Goal: Task Accomplishment & Management: Use online tool/utility

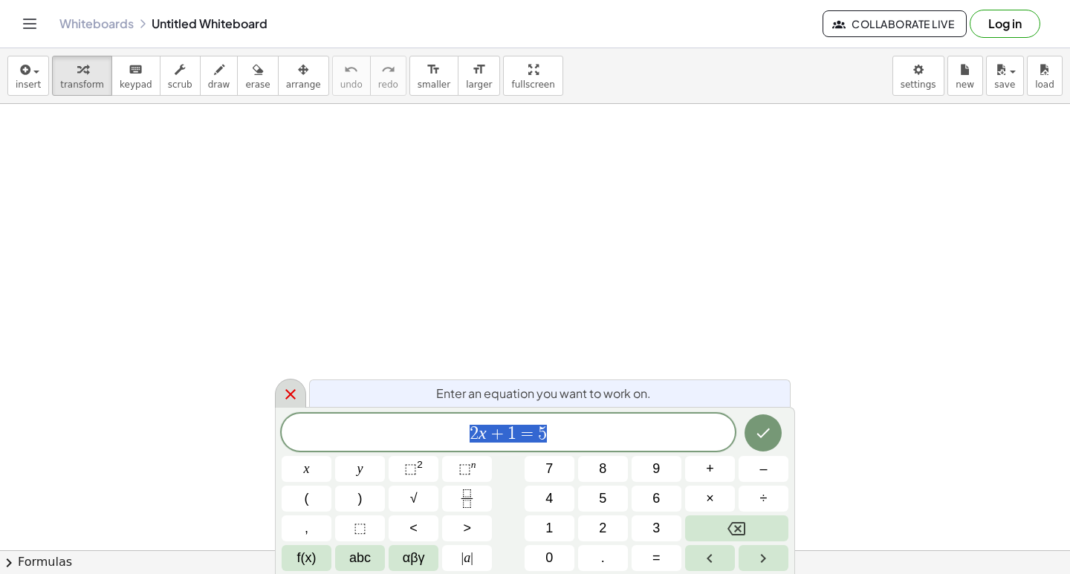
click at [288, 398] on icon at bounding box center [291, 395] width 18 height 18
click at [915, 89] on body "Graspable Math Activities Get Started Activity Bank Assigned Work Classes White…" at bounding box center [535, 287] width 1070 height 574
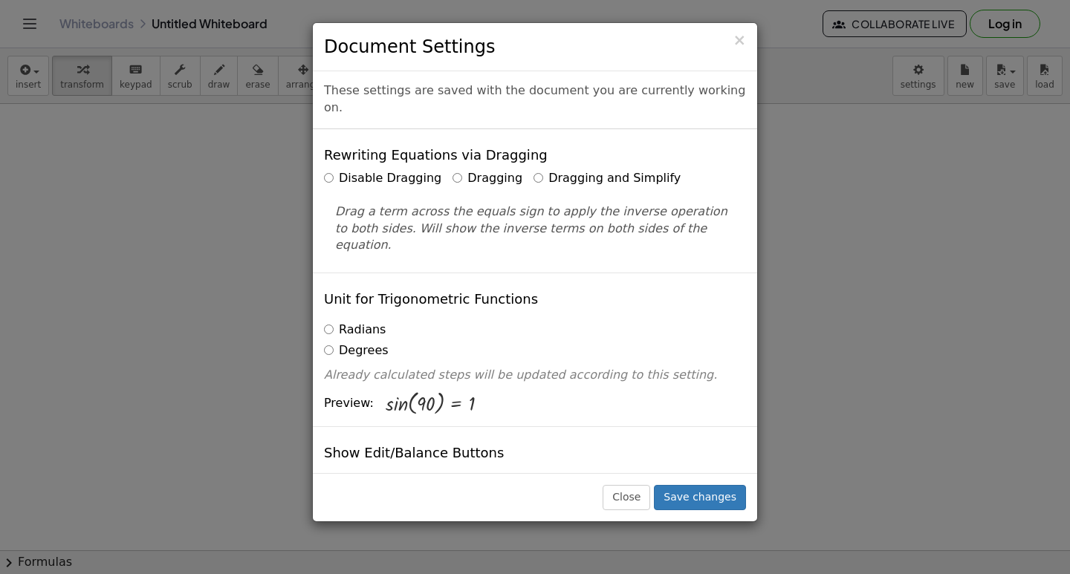
click at [637, 170] on label "Dragging and Simplify" at bounding box center [606, 178] width 147 height 17
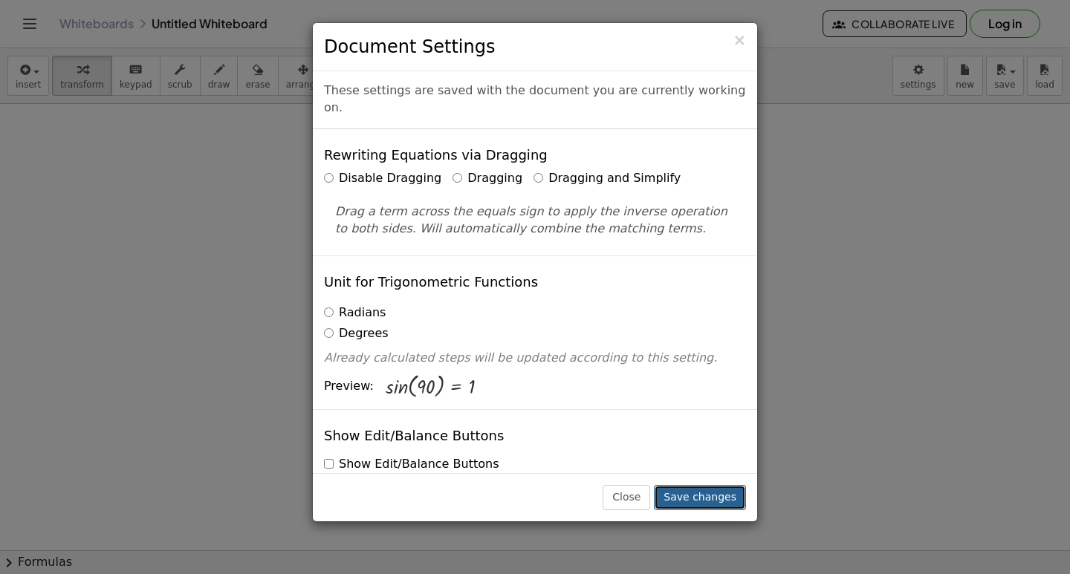
click at [690, 497] on button "Save changes" at bounding box center [700, 497] width 92 height 25
